Goal: Information Seeking & Learning: Learn about a topic

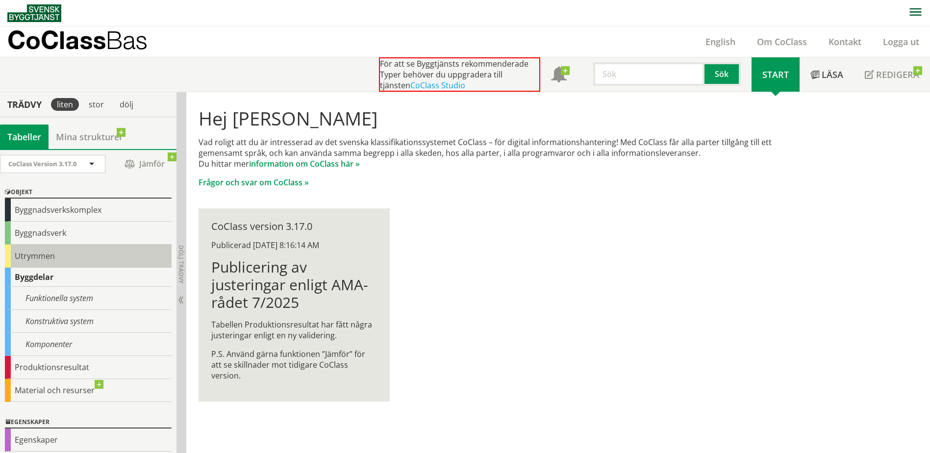
click at [31, 259] on div "Utrymmen" at bounding box center [88, 256] width 167 height 23
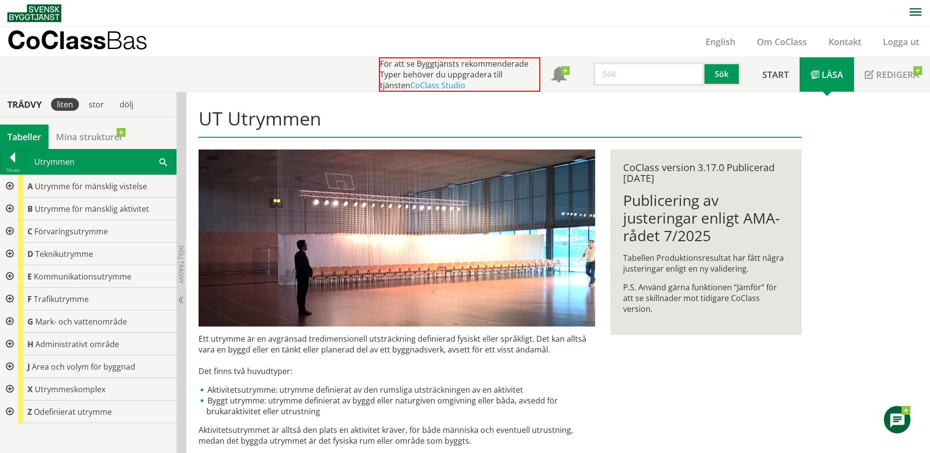
click at [11, 319] on div at bounding box center [9, 321] width 18 height 23
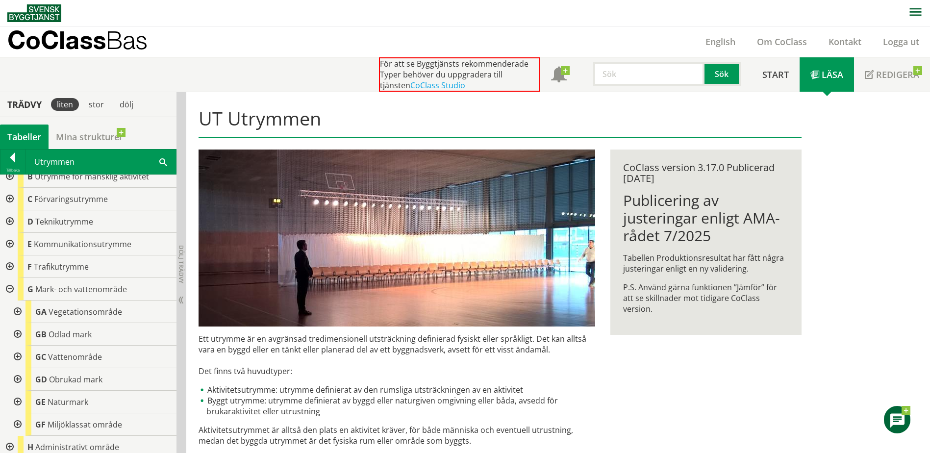
scroll to position [49, 0]
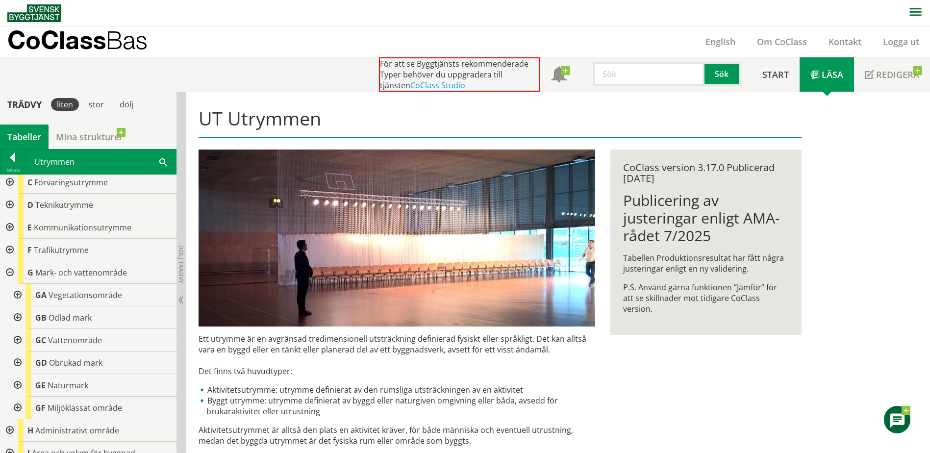
click at [11, 273] on div at bounding box center [9, 272] width 18 height 23
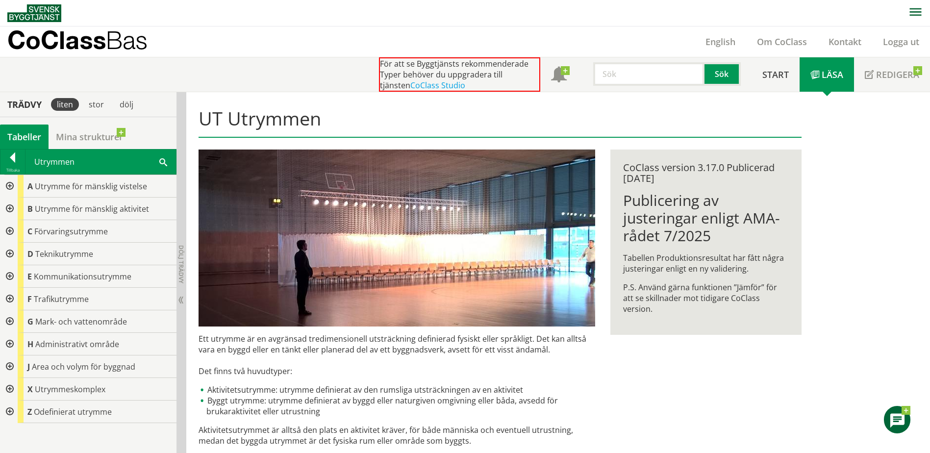
scroll to position [0, 0]
click at [10, 208] on div at bounding box center [9, 209] width 18 height 23
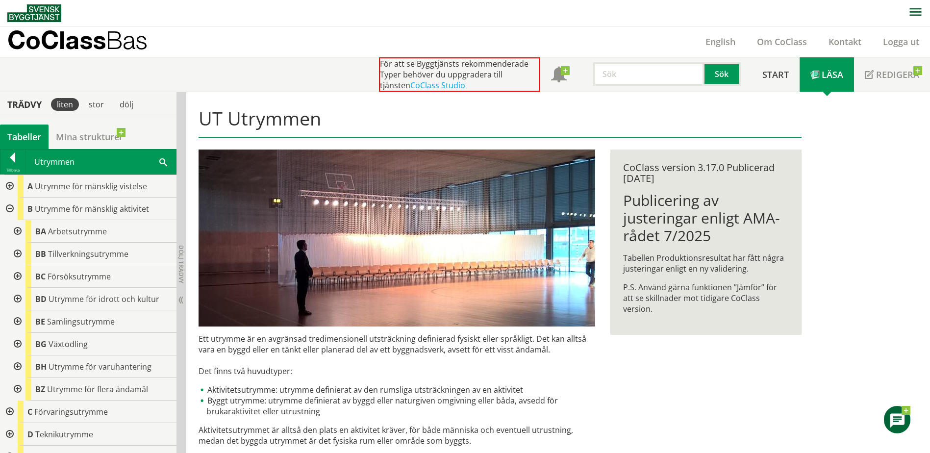
click at [18, 324] on div at bounding box center [17, 321] width 18 height 23
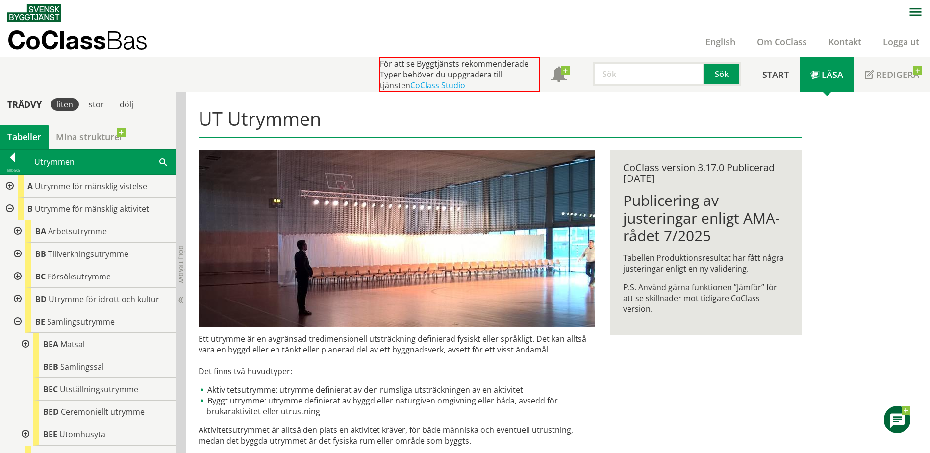
click at [18, 324] on div at bounding box center [17, 321] width 18 height 23
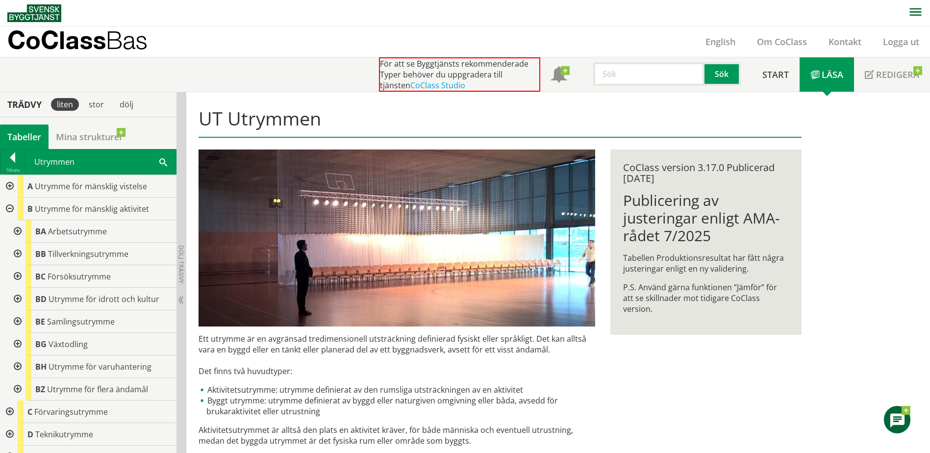
click at [17, 322] on div at bounding box center [17, 321] width 18 height 23
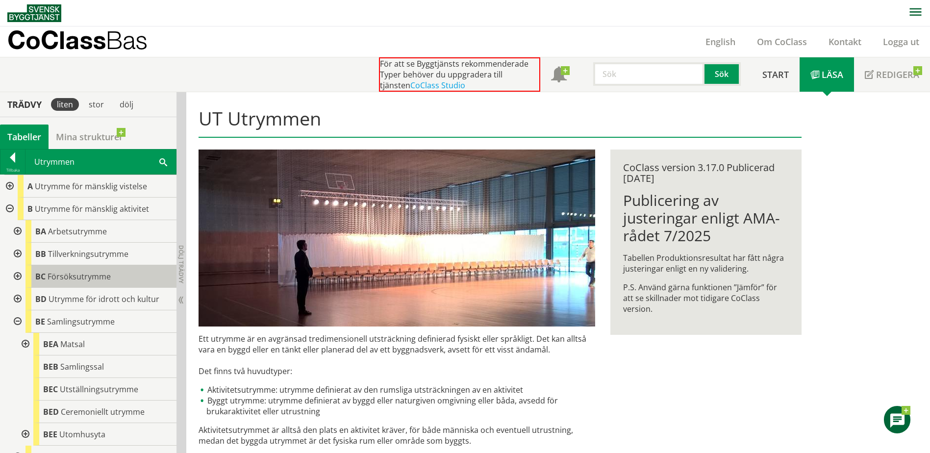
scroll to position [98, 0]
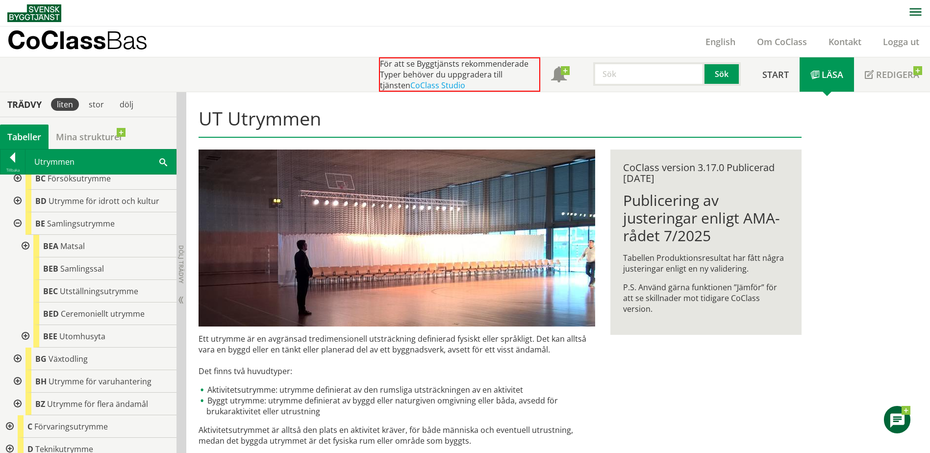
click at [25, 335] on div at bounding box center [25, 336] width 18 height 23
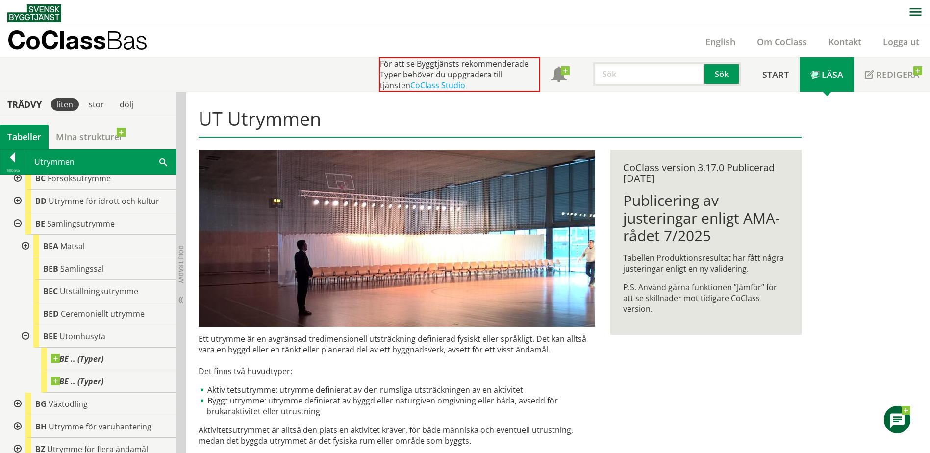
click at [25, 335] on div at bounding box center [25, 336] width 18 height 23
